Goal: Find specific page/section: Find specific page/section

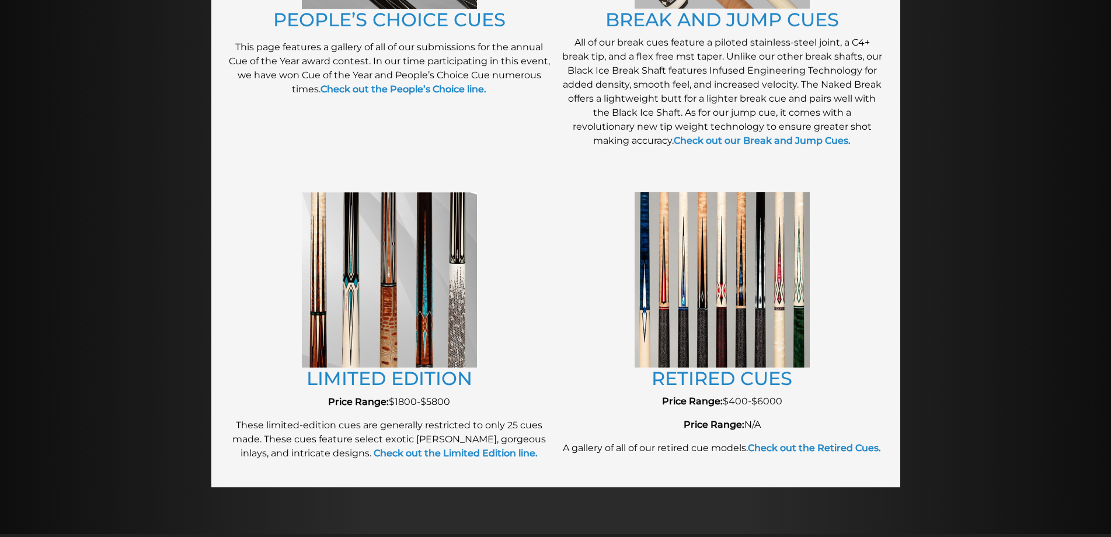
scroll to position [1152, 0]
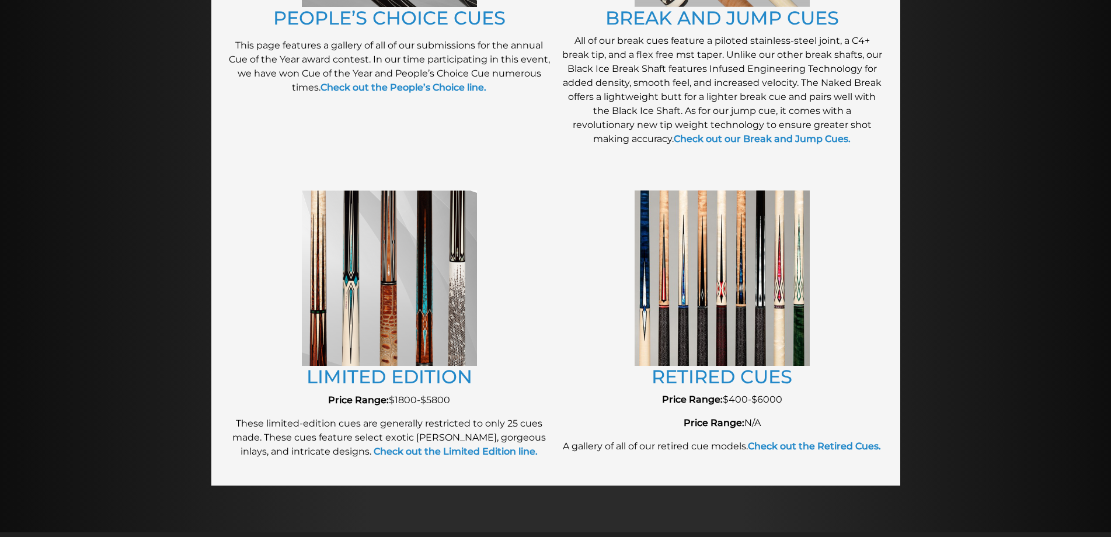
click at [744, 302] on img at bounding box center [722, 277] width 175 height 175
click at [713, 371] on link "RETIRED CUES" at bounding box center [722, 376] width 141 height 23
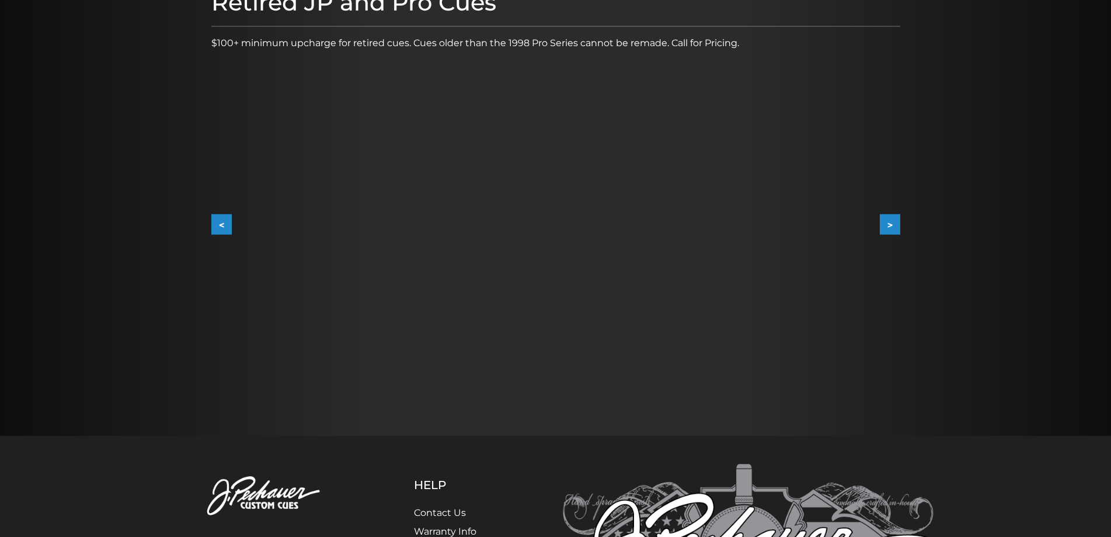
scroll to position [175, 0]
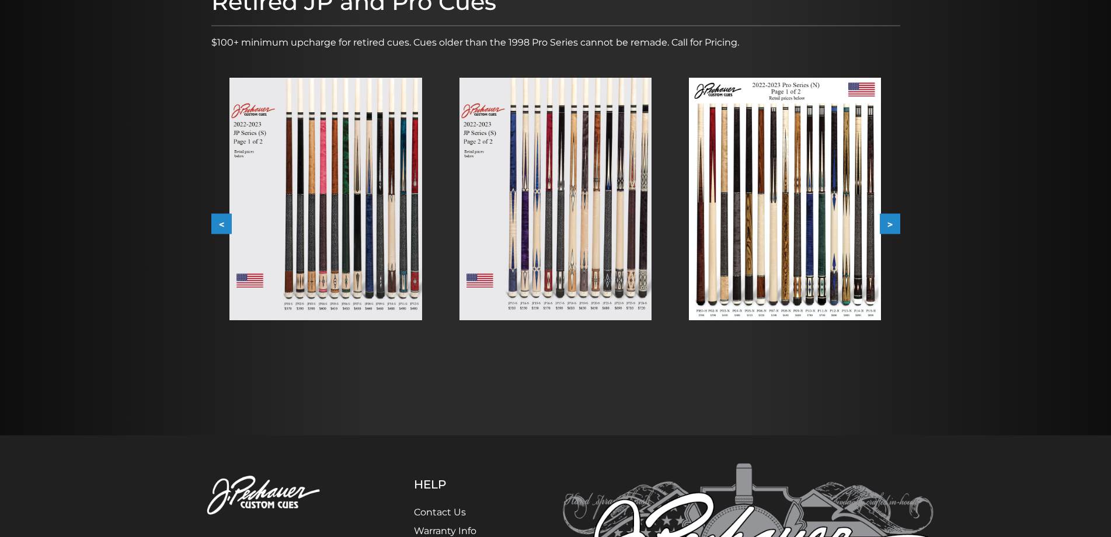
click at [897, 220] on button ">" at bounding box center [890, 224] width 20 height 20
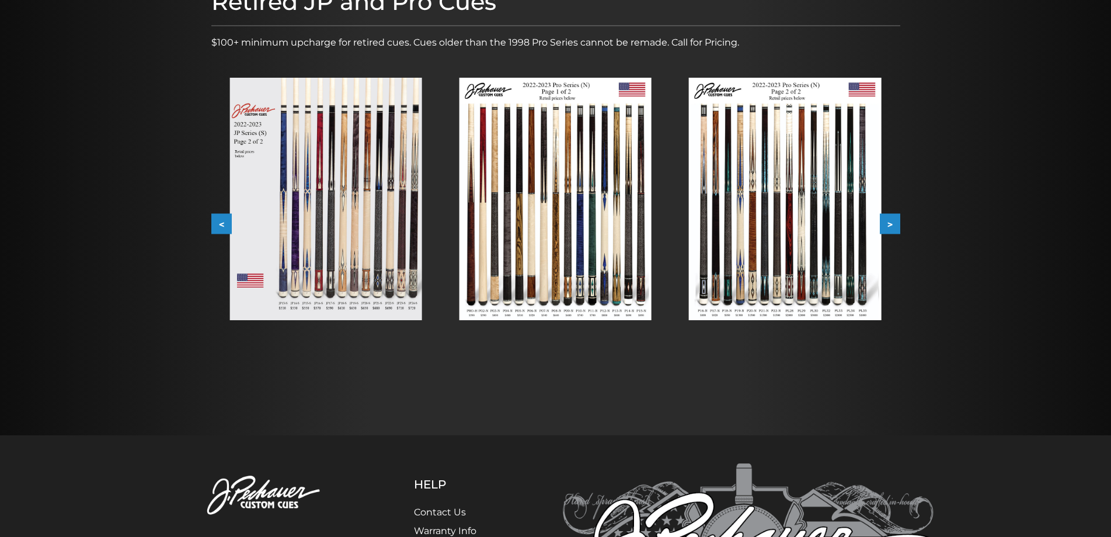
click at [900, 219] on button ">" at bounding box center [890, 224] width 20 height 20
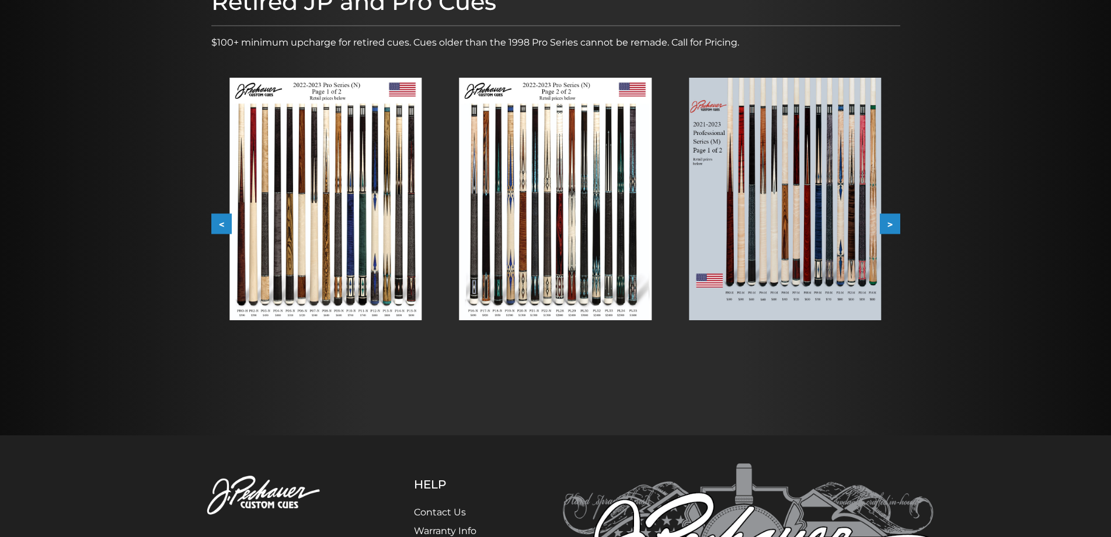
click at [894, 221] on button ">" at bounding box center [890, 224] width 20 height 20
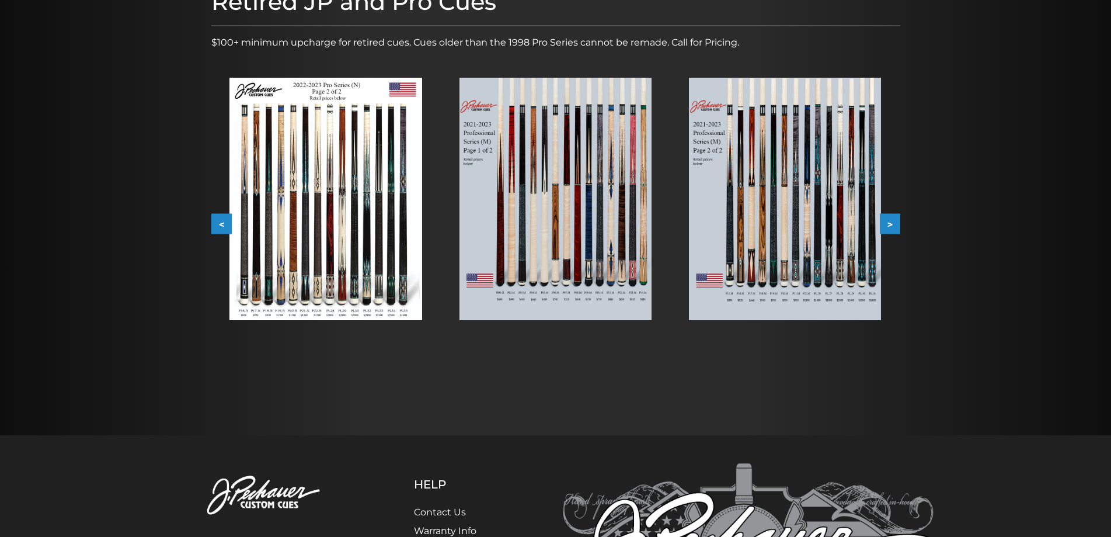
click at [894, 221] on button ">" at bounding box center [890, 224] width 20 height 20
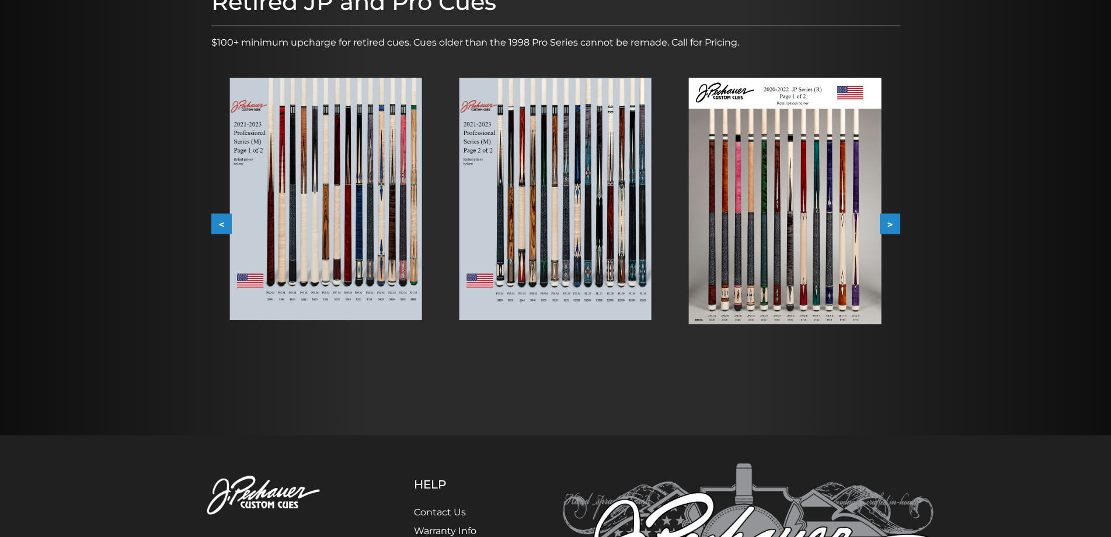
click at [894, 221] on button ">" at bounding box center [890, 224] width 20 height 20
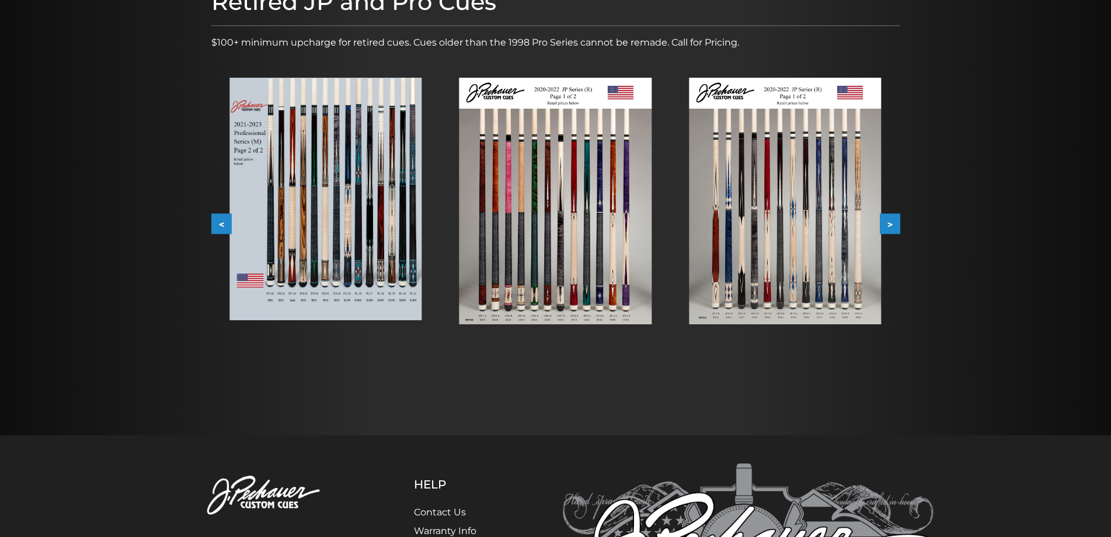
click at [894, 221] on button ">" at bounding box center [890, 224] width 20 height 20
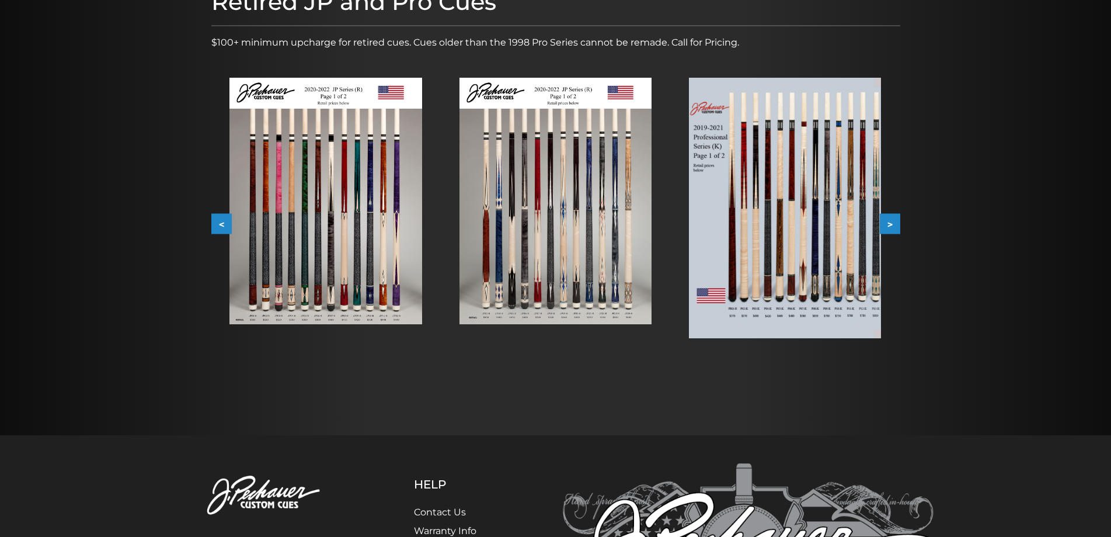
click at [894, 221] on button ">" at bounding box center [890, 224] width 20 height 20
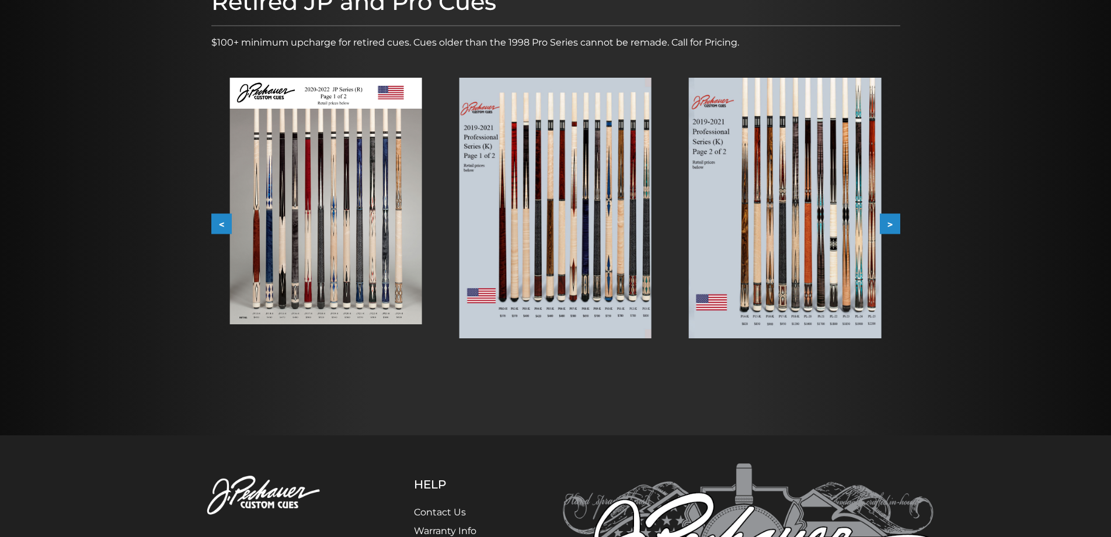
click at [894, 221] on button ">" at bounding box center [890, 224] width 20 height 20
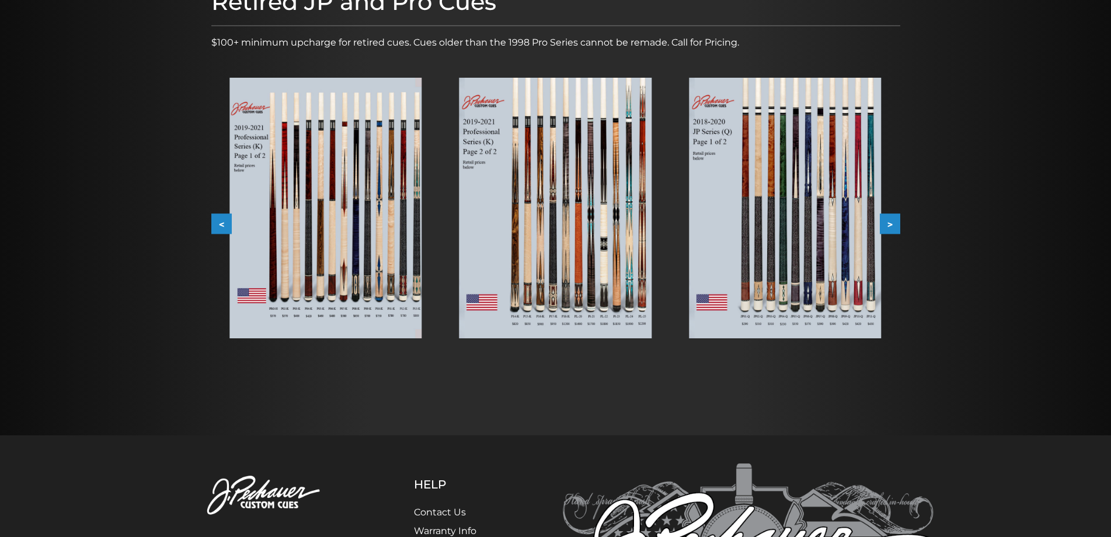
click at [894, 221] on button ">" at bounding box center [890, 224] width 20 height 20
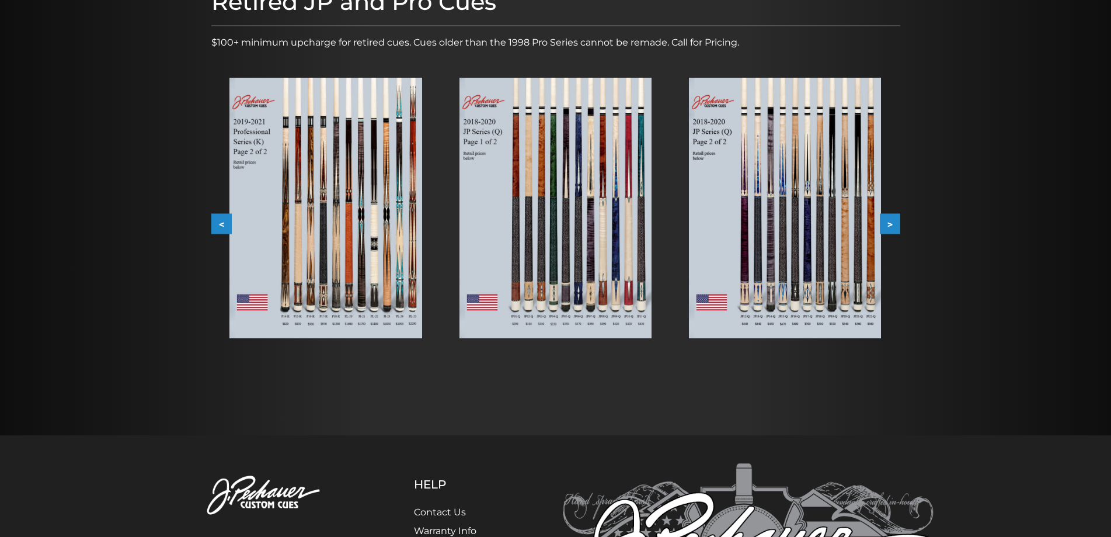
click at [894, 221] on button ">" at bounding box center [890, 224] width 20 height 20
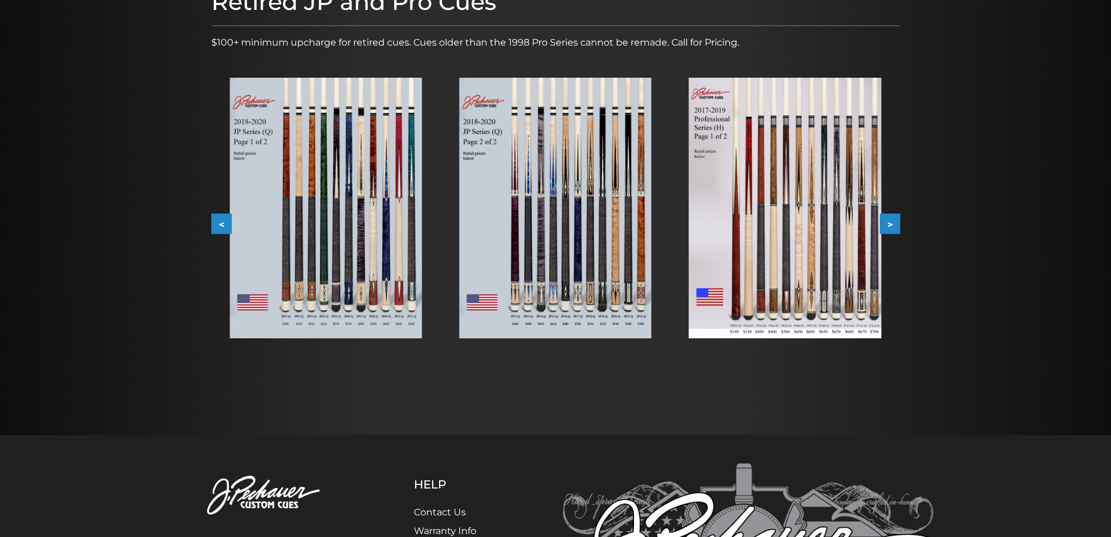
click at [894, 221] on button ">" at bounding box center [890, 224] width 20 height 20
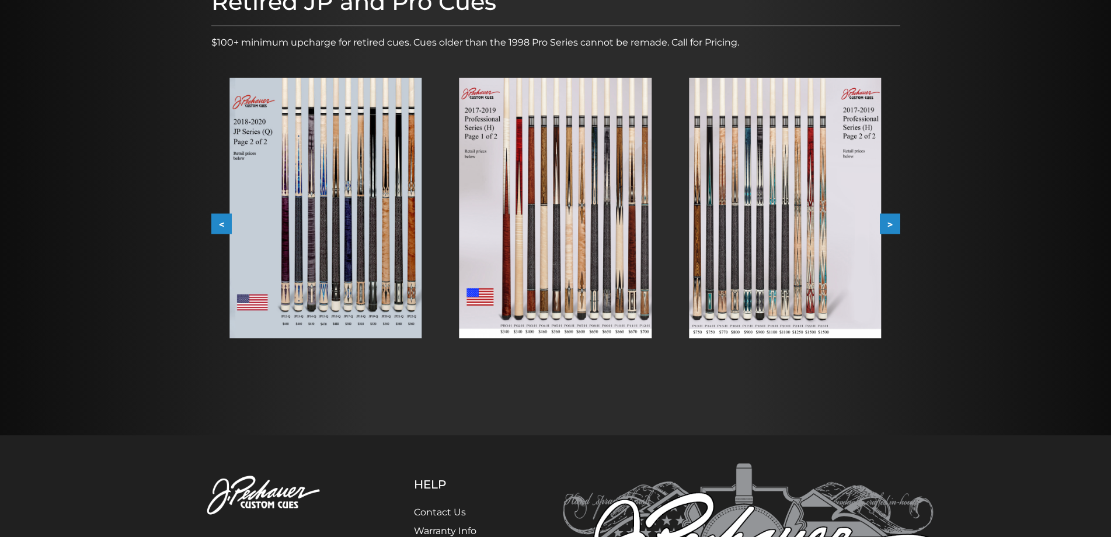
click at [894, 221] on button ">" at bounding box center [890, 224] width 20 height 20
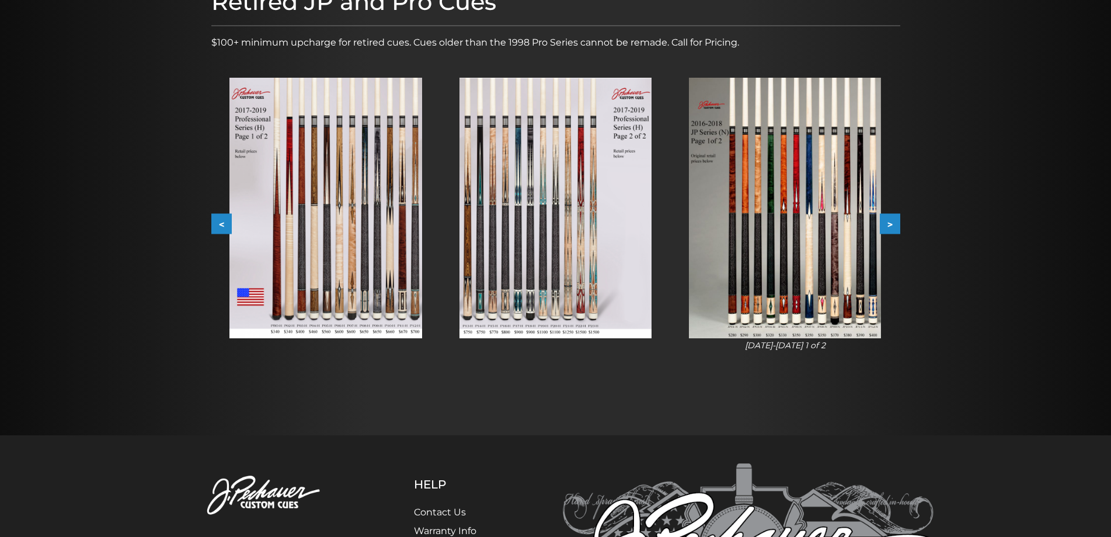
click at [894, 221] on button ">" at bounding box center [890, 224] width 20 height 20
